Goal: Transaction & Acquisition: Purchase product/service

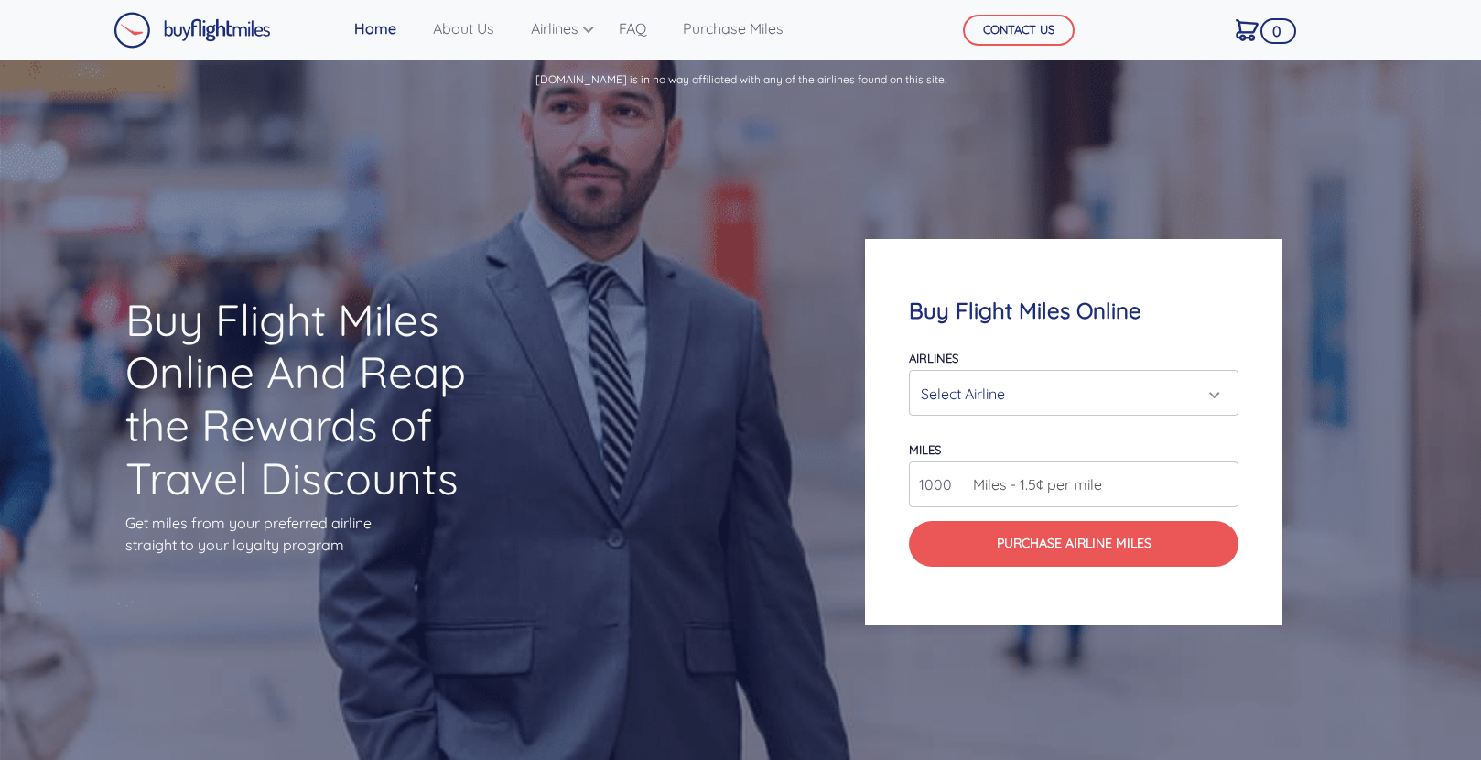
click at [1055, 402] on div "Select Airline" at bounding box center [1068, 393] width 294 height 35
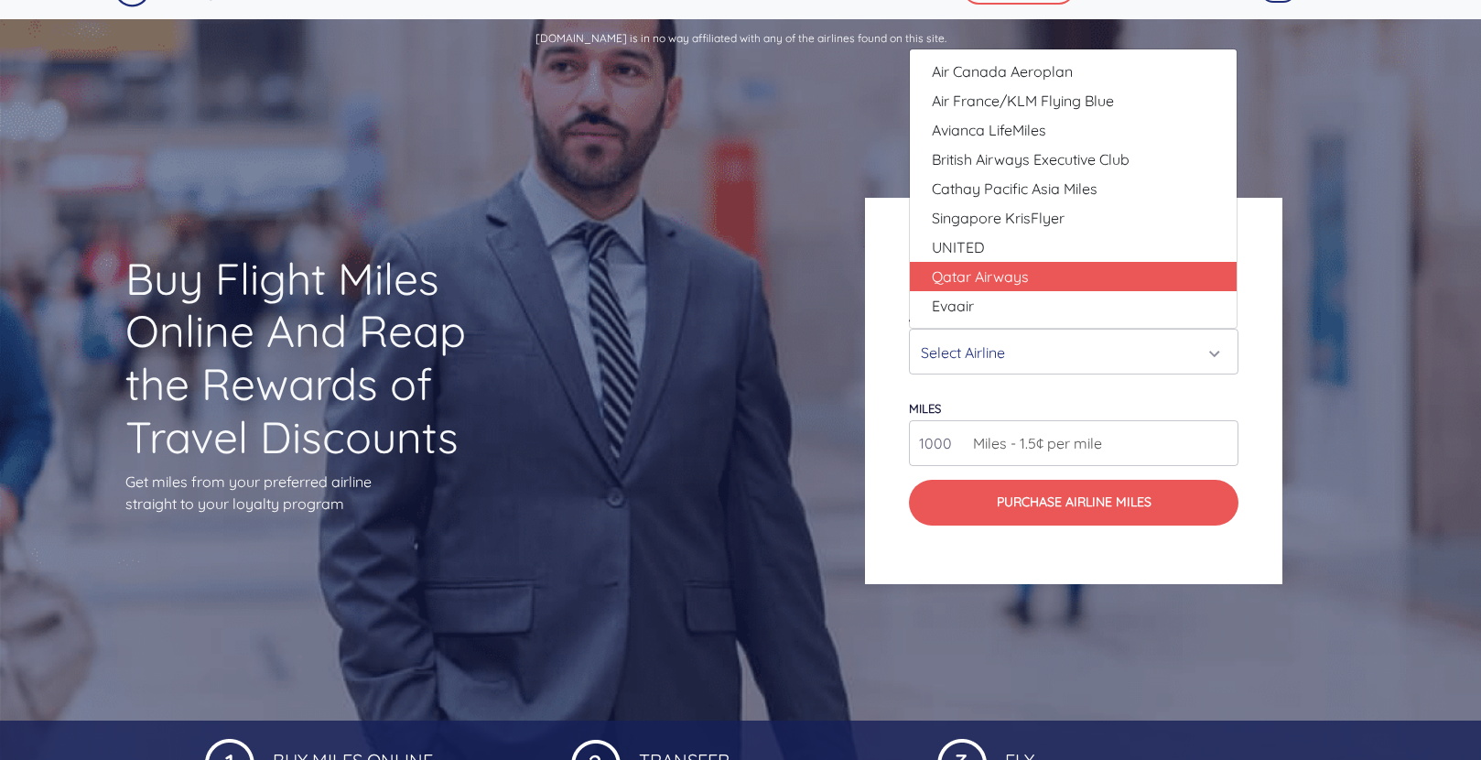
scroll to position [50, 0]
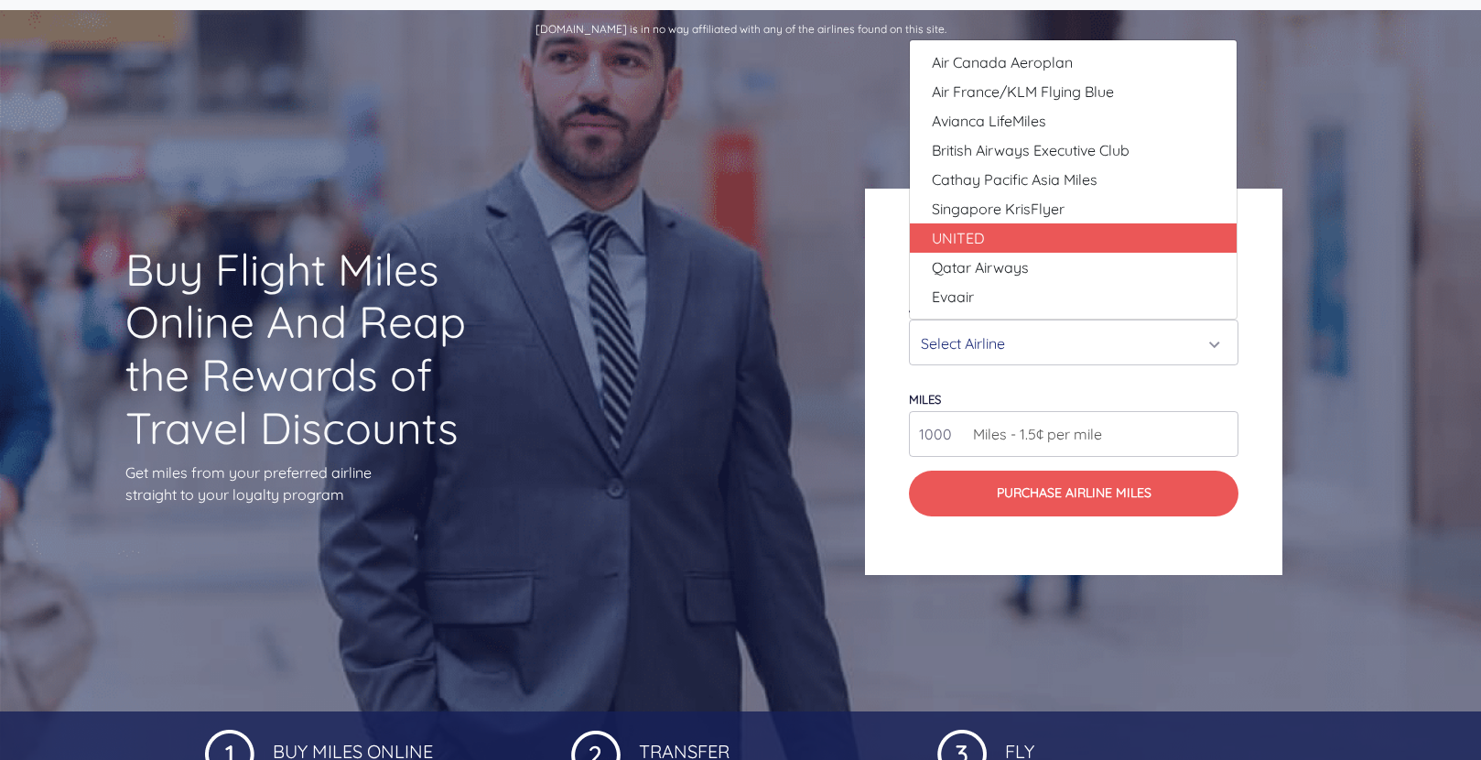
click at [1041, 240] on link "UNITED" at bounding box center [1073, 237] width 327 height 29
select select "UNITED"
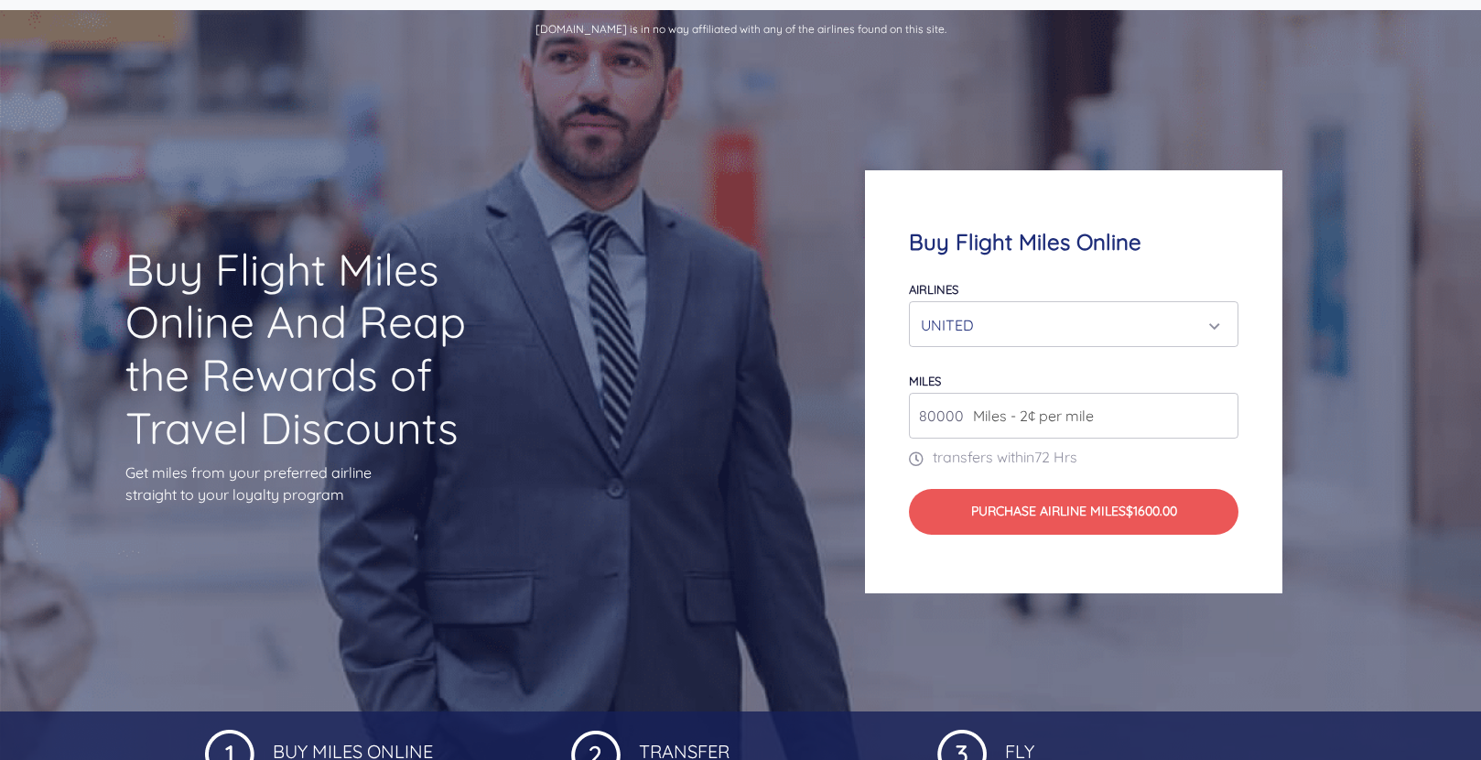
type input "80000"
click at [1063, 325] on div "UNITED" at bounding box center [1068, 324] width 294 height 35
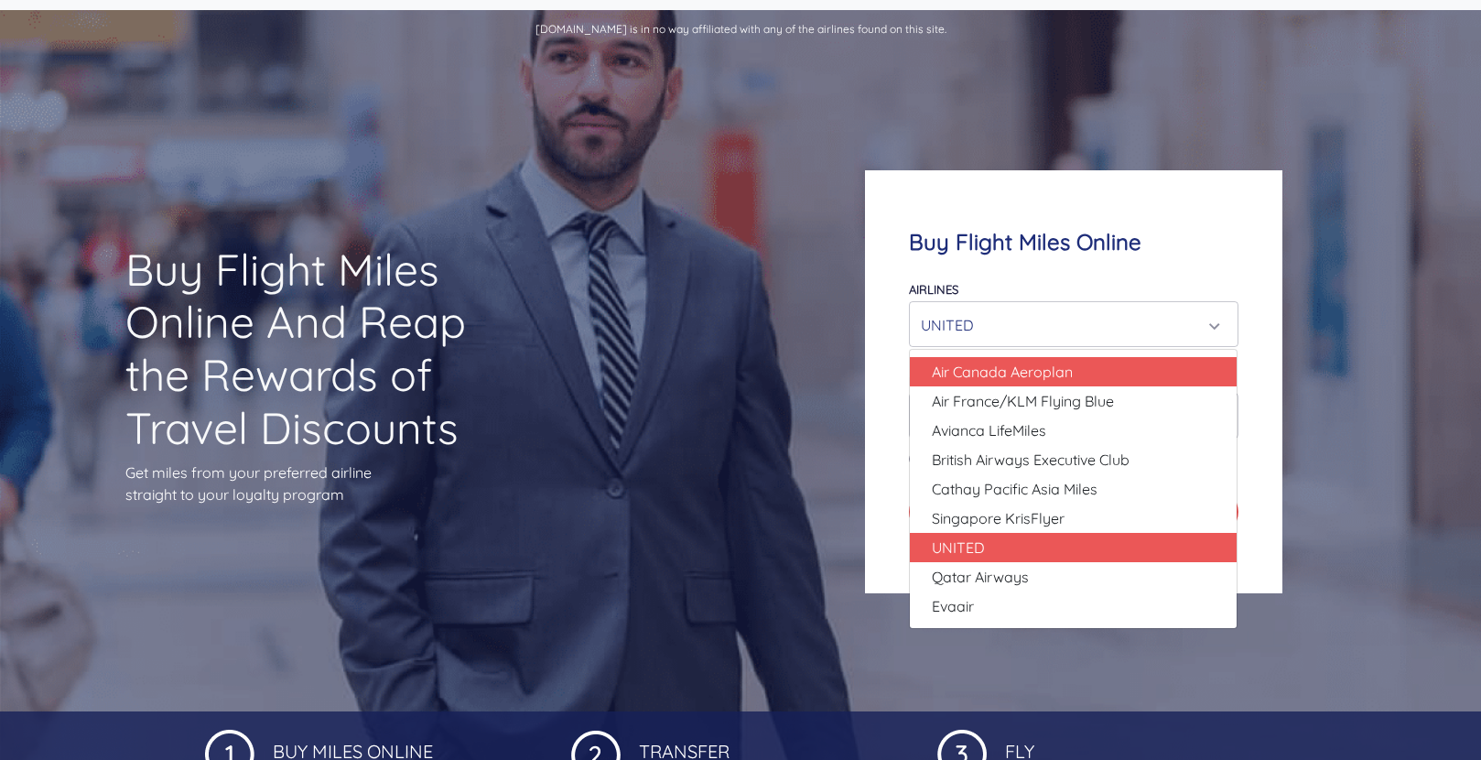
click at [1041, 362] on span "Air Canada Aeroplan" at bounding box center [1002, 372] width 141 height 22
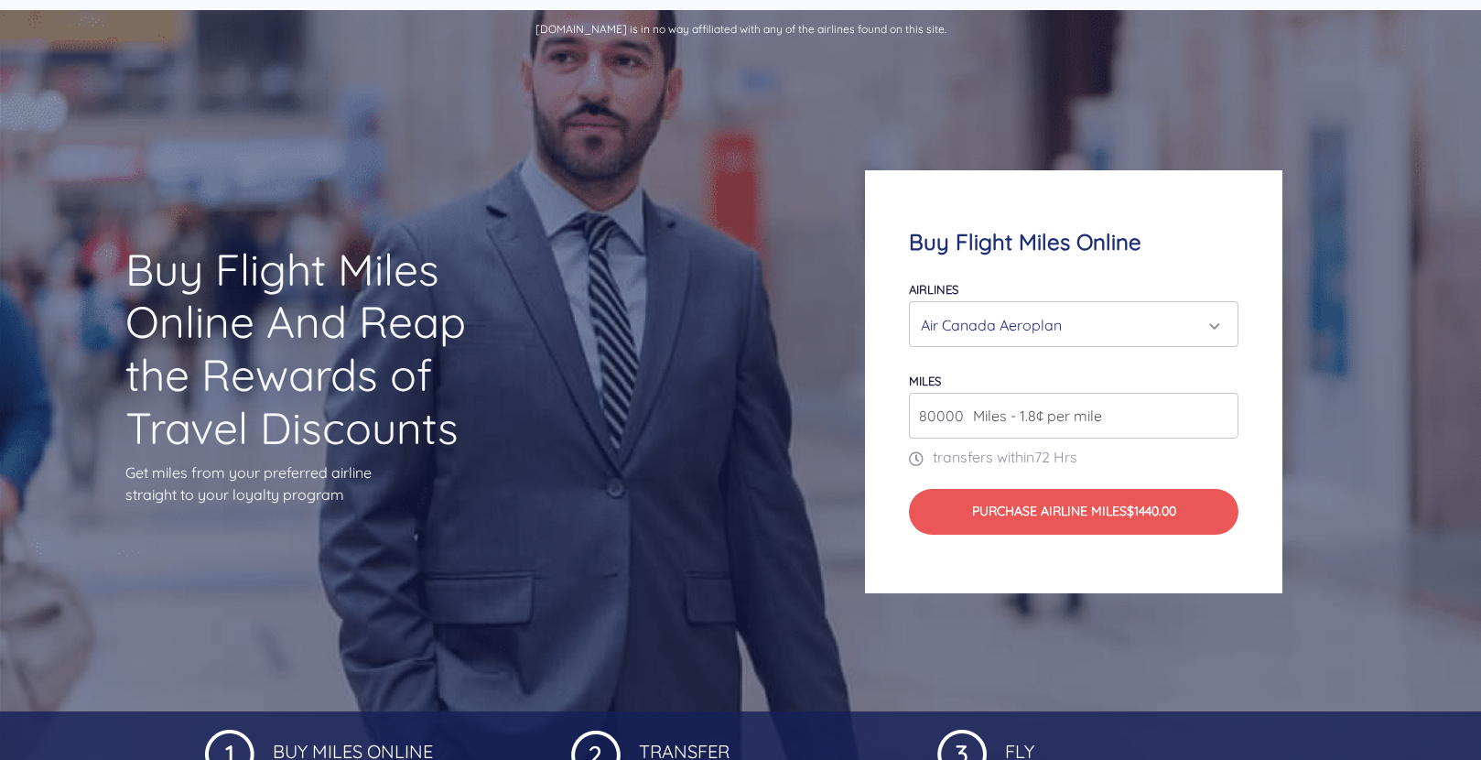
click at [1053, 328] on div "Air Canada Aeroplan" at bounding box center [1068, 324] width 294 height 35
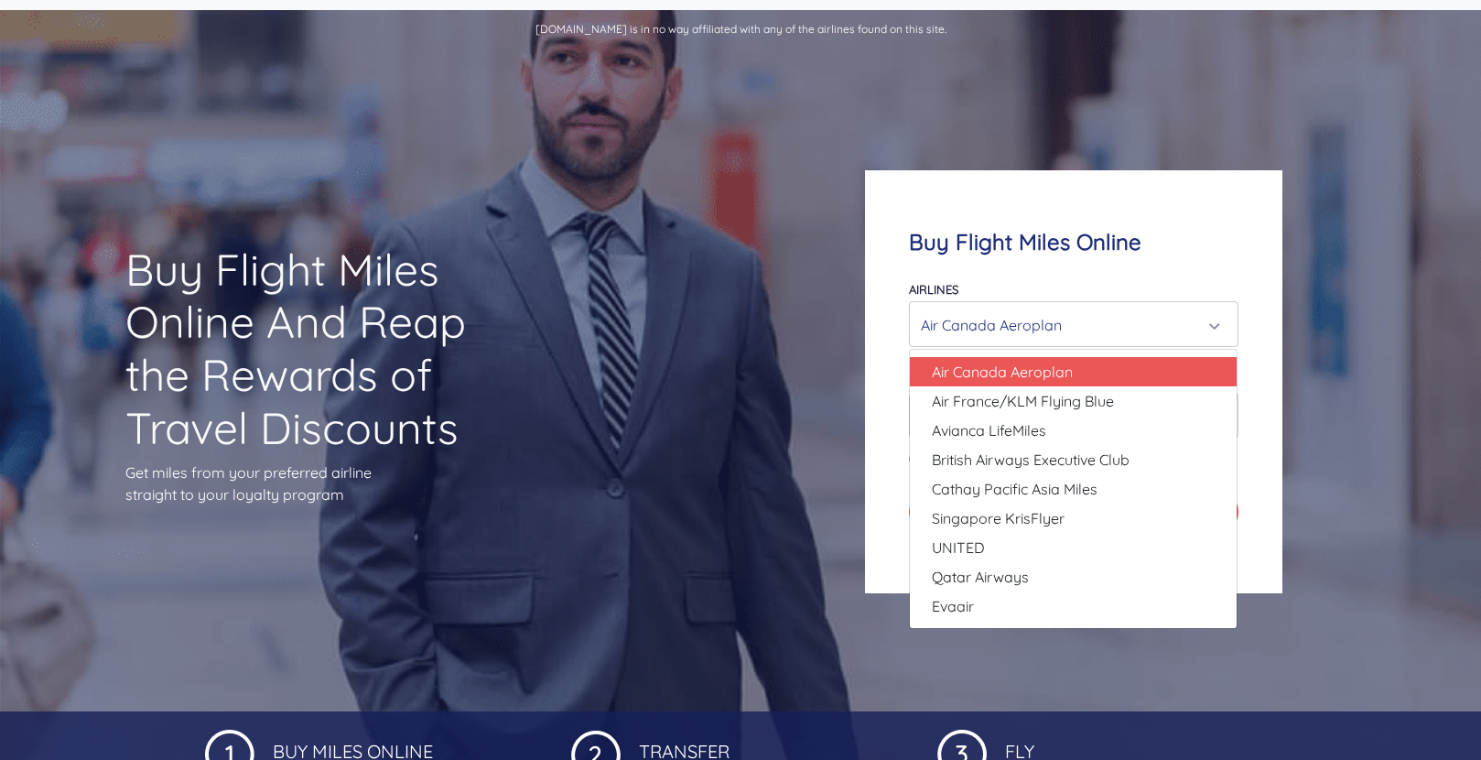
click at [1097, 263] on div "Buy Flight Miles Online Airlines Air Canada Aeroplan Air France/KLM Flying Blue…" at bounding box center [1073, 381] width 416 height 423
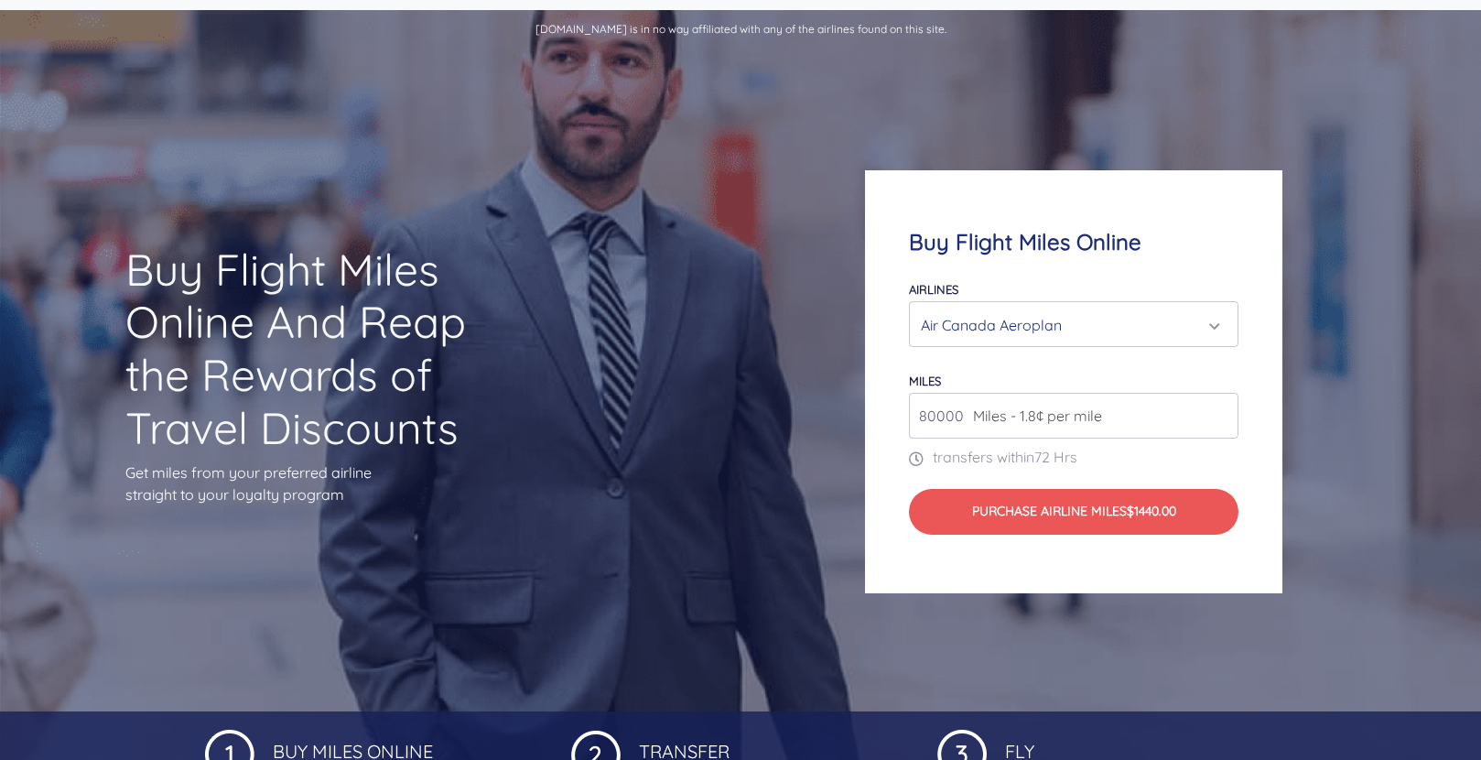
click at [1068, 321] on div "Air Canada Aeroplan" at bounding box center [1068, 324] width 294 height 35
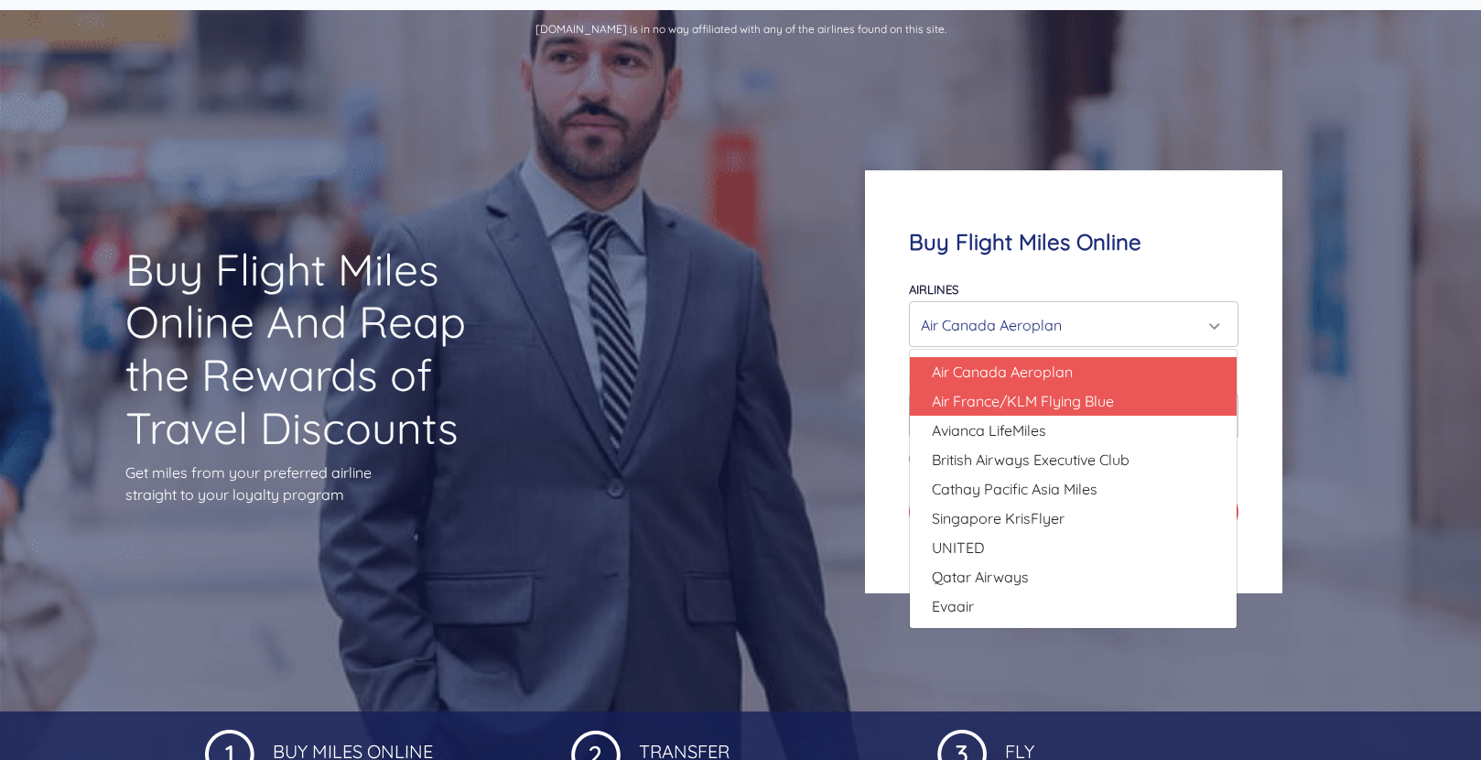
click at [1055, 399] on span "Air France/KLM Flying Blue" at bounding box center [1023, 401] width 182 height 22
select select "Air France/KLM Flying Blue"
type input "49000"
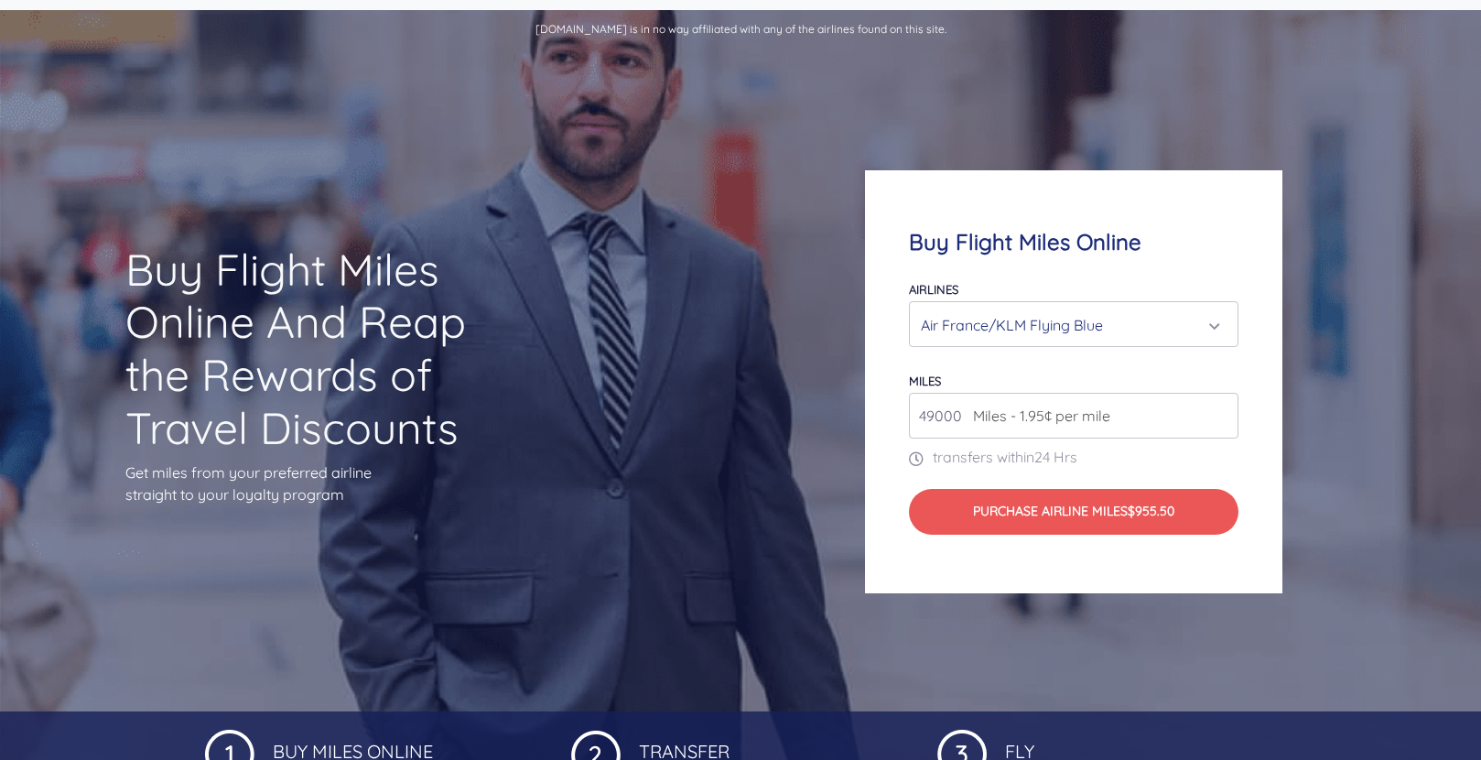
click at [1086, 334] on div "Air France/KLM Flying Blue" at bounding box center [1068, 324] width 294 height 35
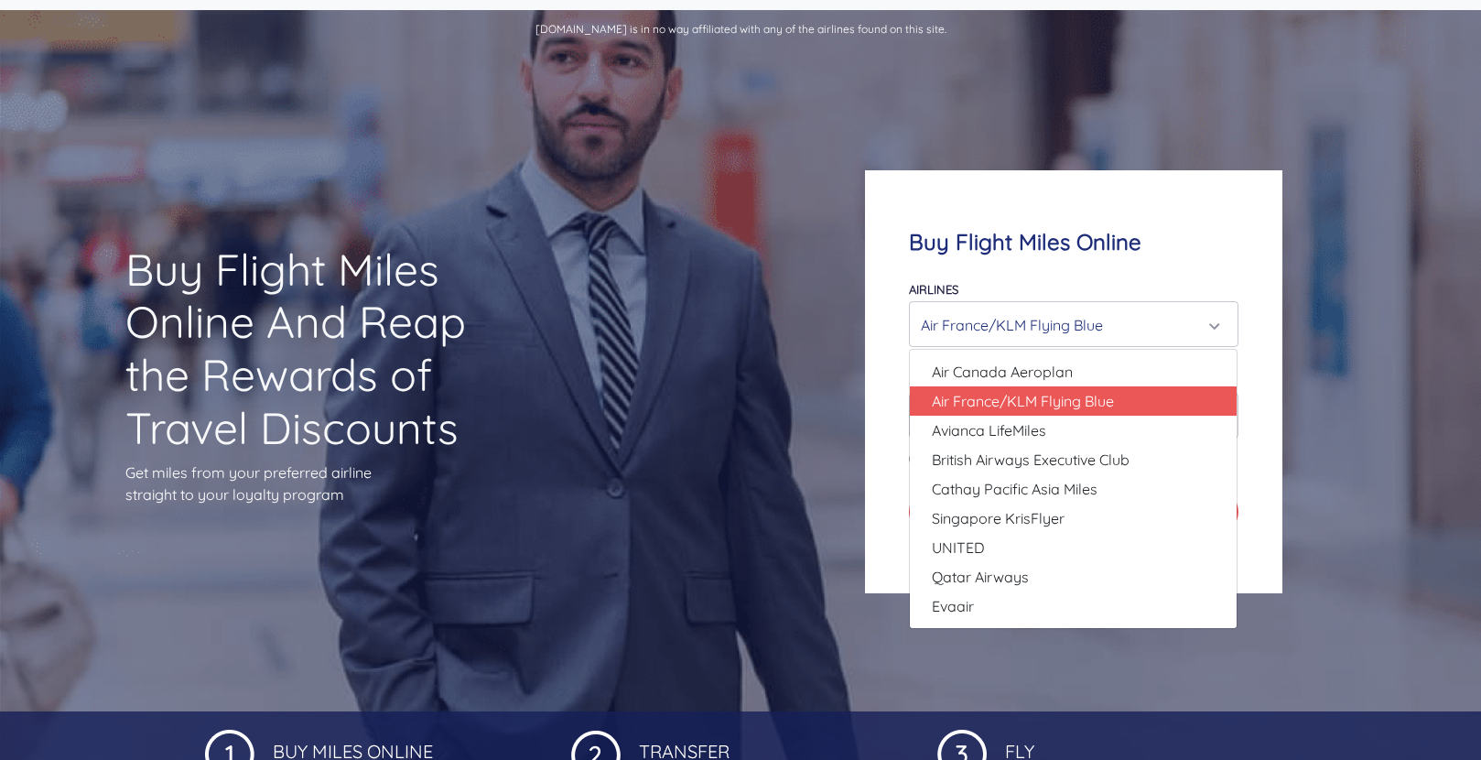
click at [495, 331] on h1 "Buy Flight Miles Online And Reap the Rewards of Travel Discounts" at bounding box center [332, 348] width 415 height 210
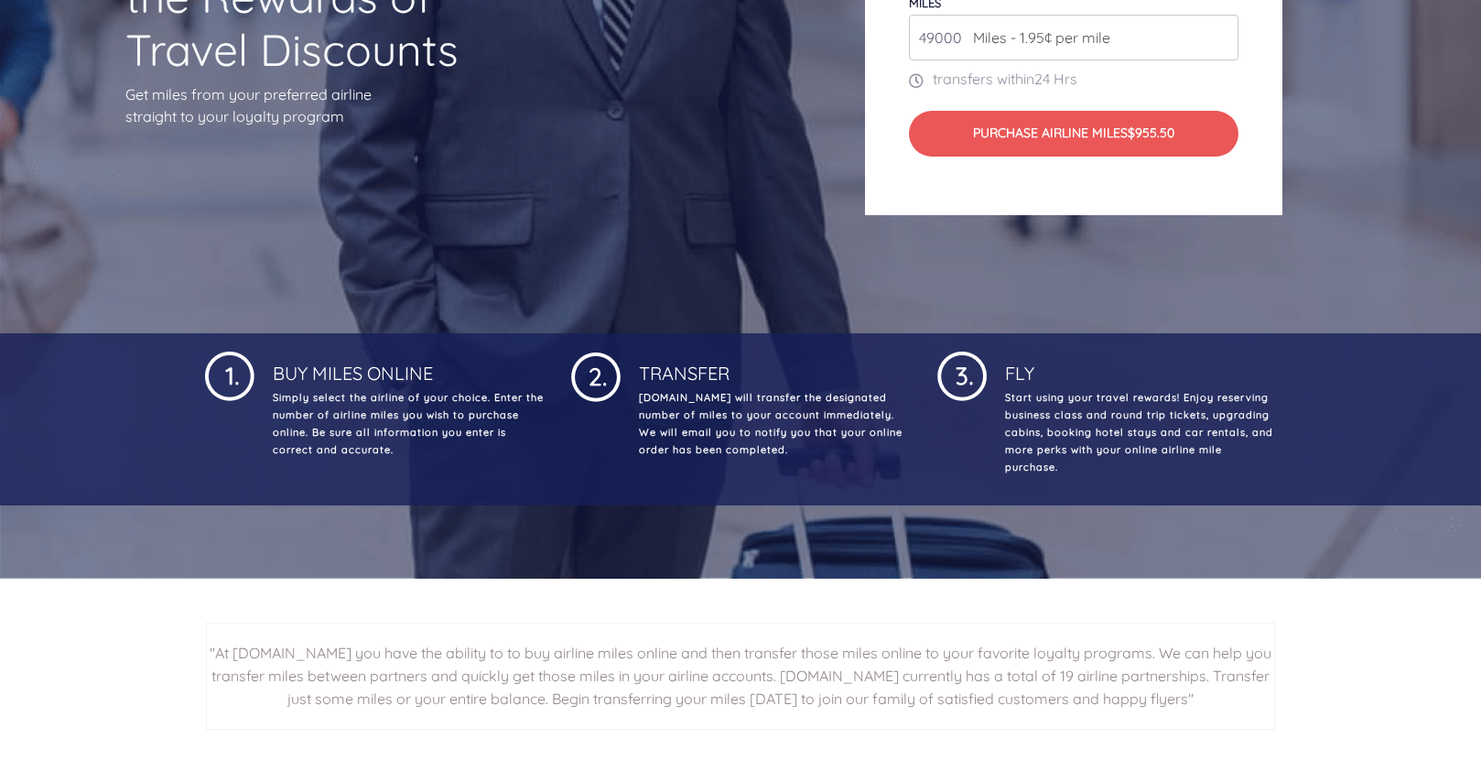
scroll to position [433, 0]
